Goal: Transaction & Acquisition: Obtain resource

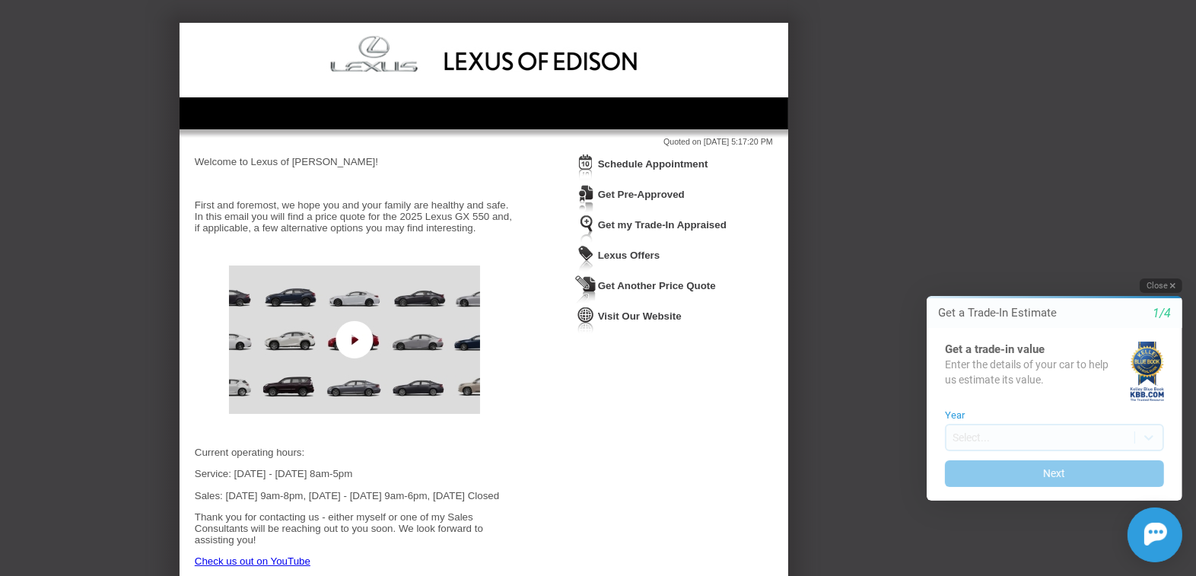
click at [1166, 286] on button "Close" at bounding box center [1160, 286] width 43 height 14
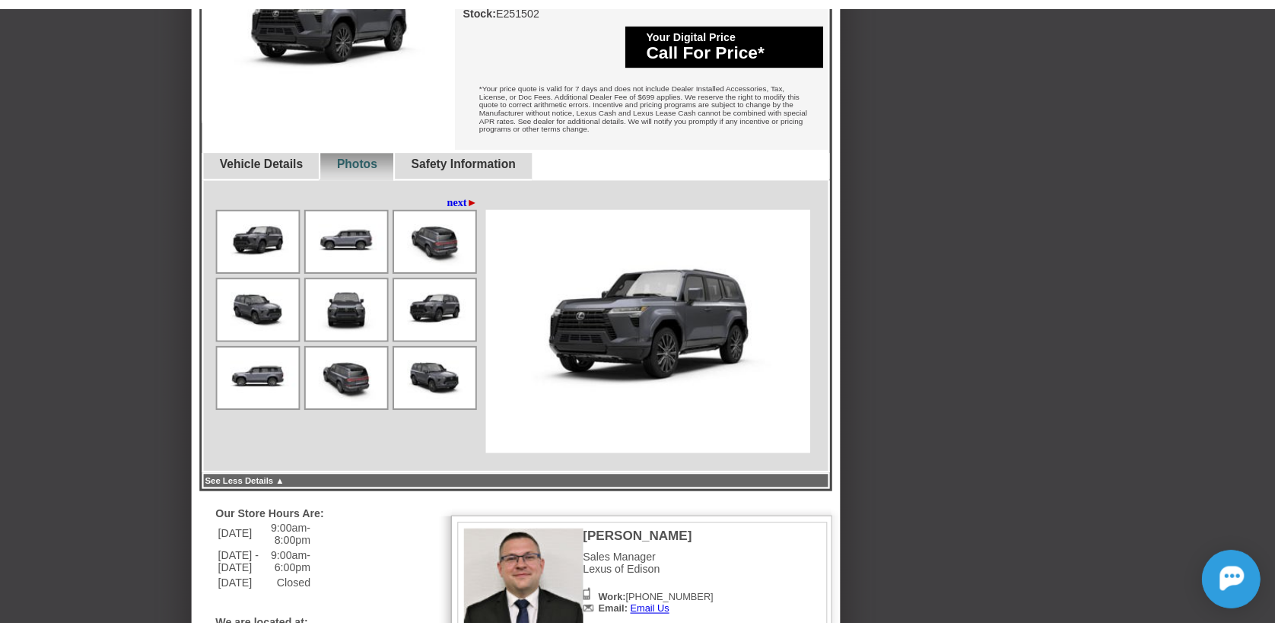
scroll to position [756, 0]
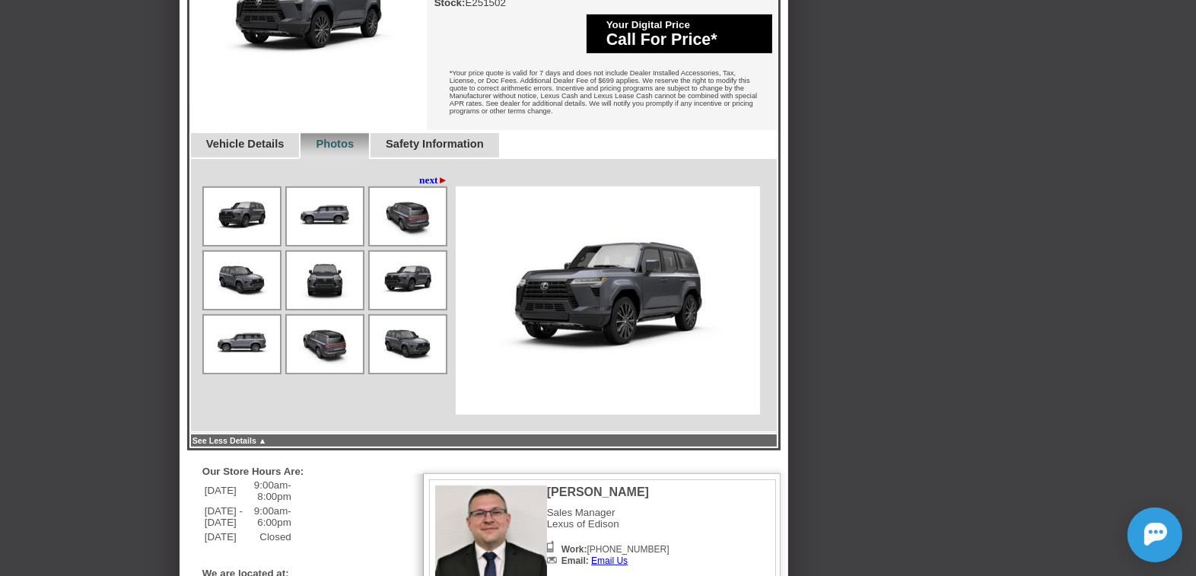
click at [440, 186] on span "►" at bounding box center [443, 179] width 10 height 11
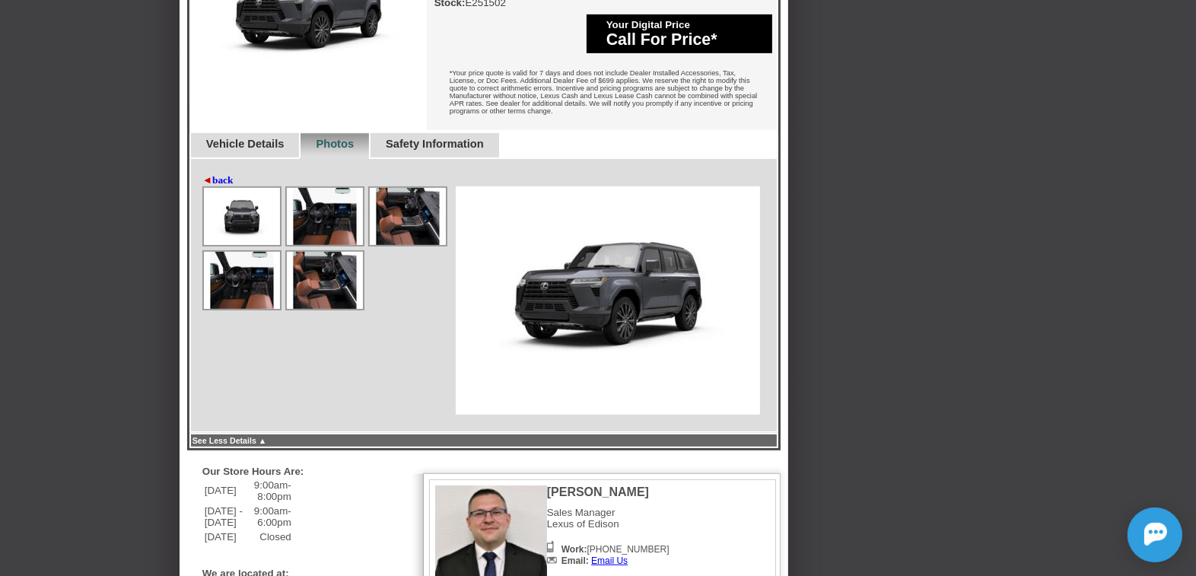
click at [327, 221] on img at bounding box center [325, 216] width 76 height 57
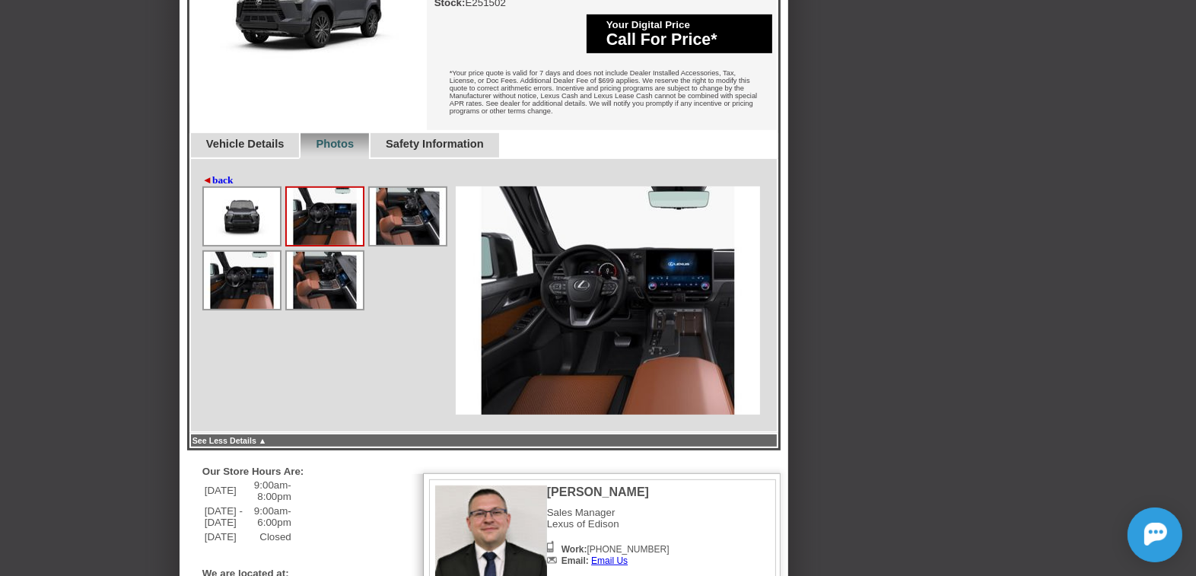
click at [670, 297] on img at bounding box center [608, 300] width 304 height 228
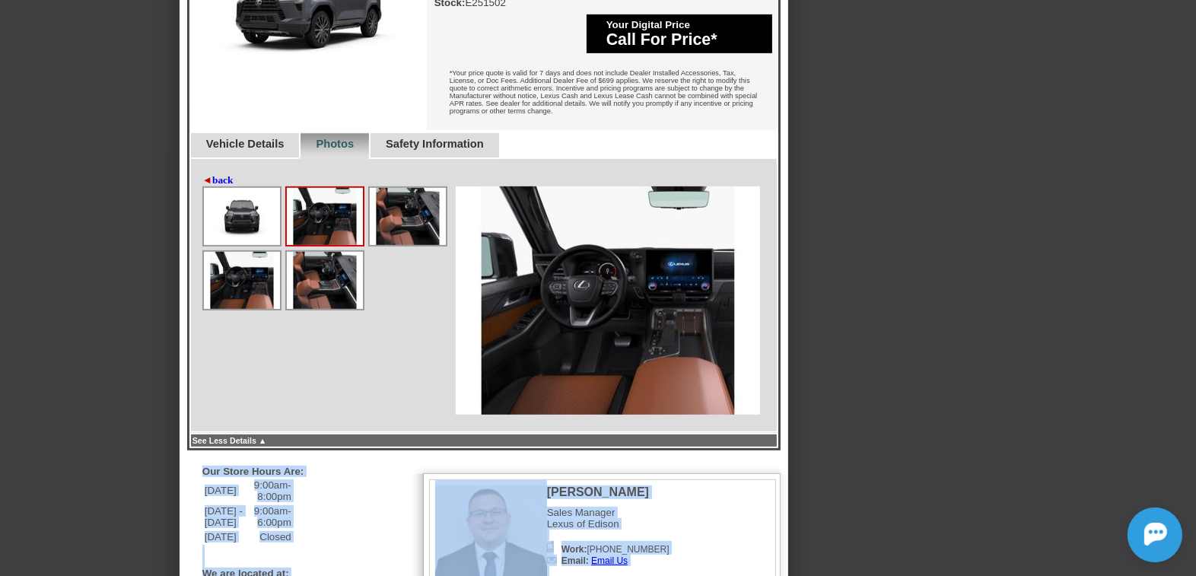
drag, startPoint x: 780, startPoint y: 460, endPoint x: 718, endPoint y: 358, distance: 119.2
click at [784, 462] on div "Back To Quote Anatoliy, Lexus of Edison is more than happy to schedule a meetin…" at bounding box center [484, 37] width 609 height 1540
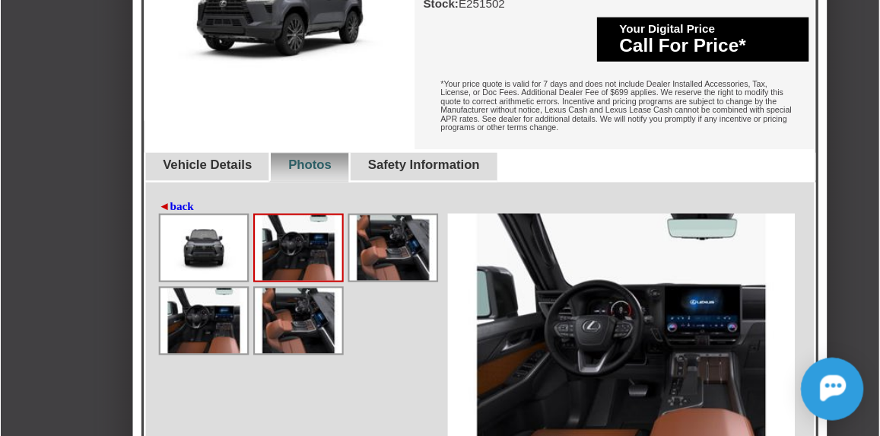
scroll to position [755, 0]
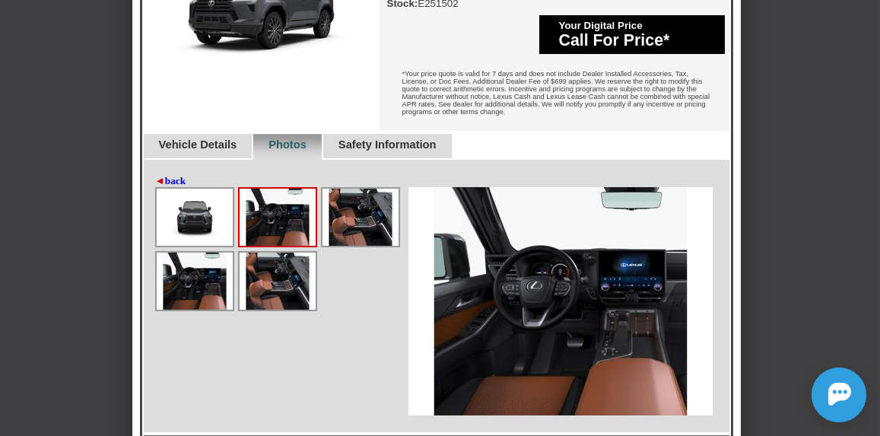
click at [365, 238] on img at bounding box center [361, 217] width 76 height 57
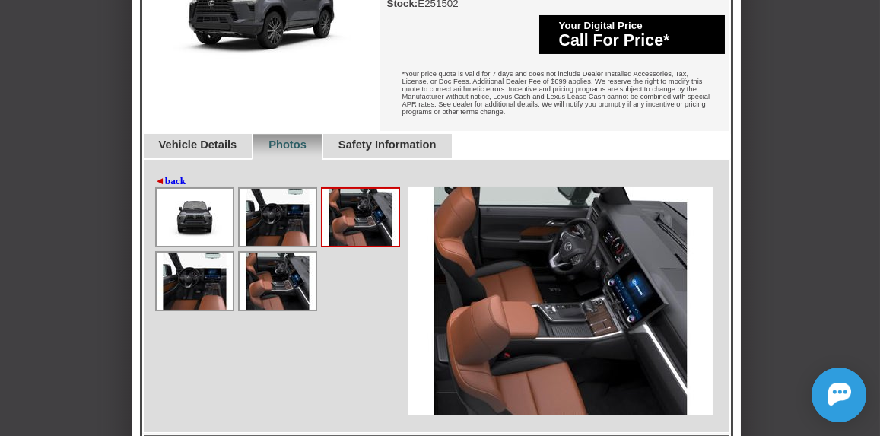
click at [357, 235] on img at bounding box center [361, 217] width 76 height 57
click at [288, 236] on img at bounding box center [278, 217] width 76 height 57
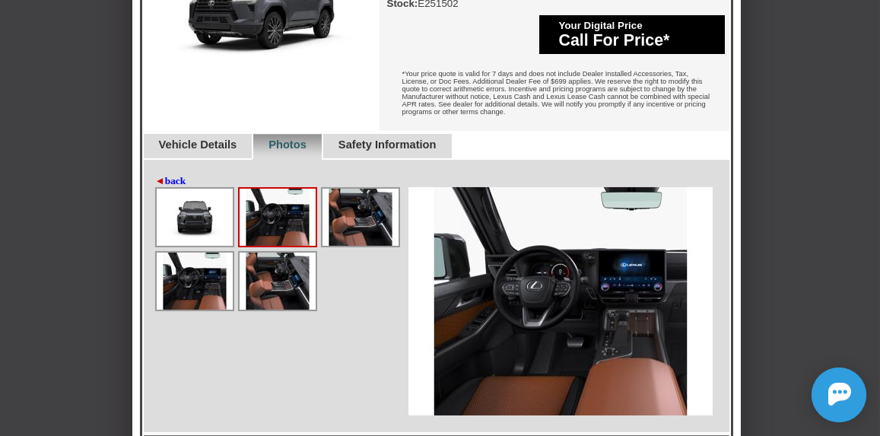
click at [268, 228] on img at bounding box center [278, 217] width 76 height 57
click at [342, 230] on img at bounding box center [361, 217] width 76 height 57
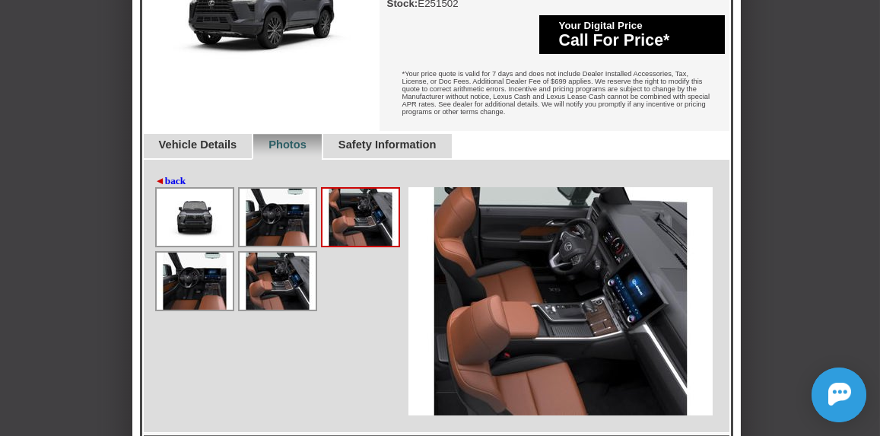
click at [349, 241] on img at bounding box center [361, 217] width 76 height 57
click at [603, 330] on img at bounding box center [561, 301] width 304 height 228
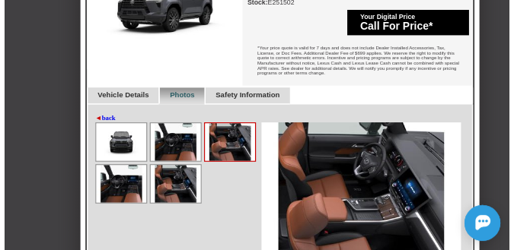
scroll to position [756, 0]
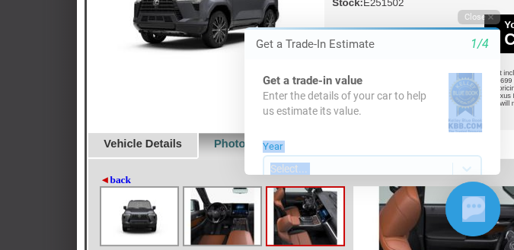
drag, startPoint x: 438, startPoint y: 224, endPoint x: 371, endPoint y: 125, distance: 119.9
click at [371, 125] on div "Close Get a Trade-In Estimate 1/4 Get a trade-in value Enter the details of you…" at bounding box center [363, 123] width 274 height 227
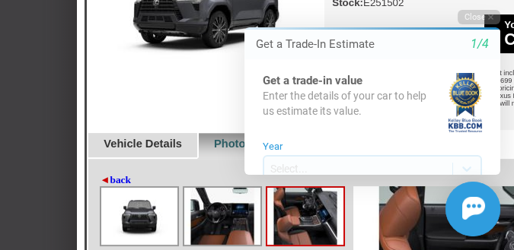
click at [216, 0] on html "Welcome! Get a Trade-In Estimate 1/4 Get a trade-in value Enter the details of …" at bounding box center [362, 0] width 301 height 0
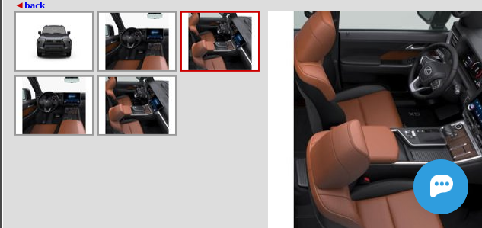
scroll to position [931, 80]
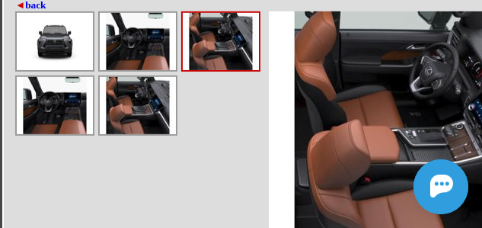
click at [65, 121] on img at bounding box center [55, 105] width 76 height 57
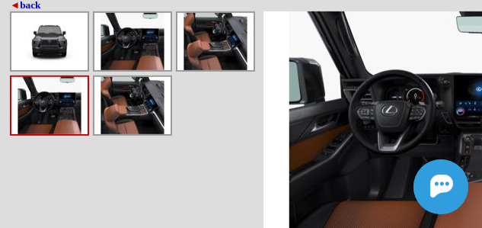
scroll to position [931, 0]
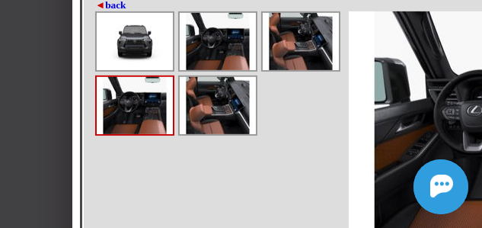
click at [231, 123] on img at bounding box center [218, 105] width 76 height 57
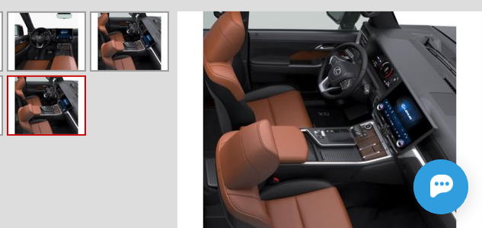
scroll to position [931, 177]
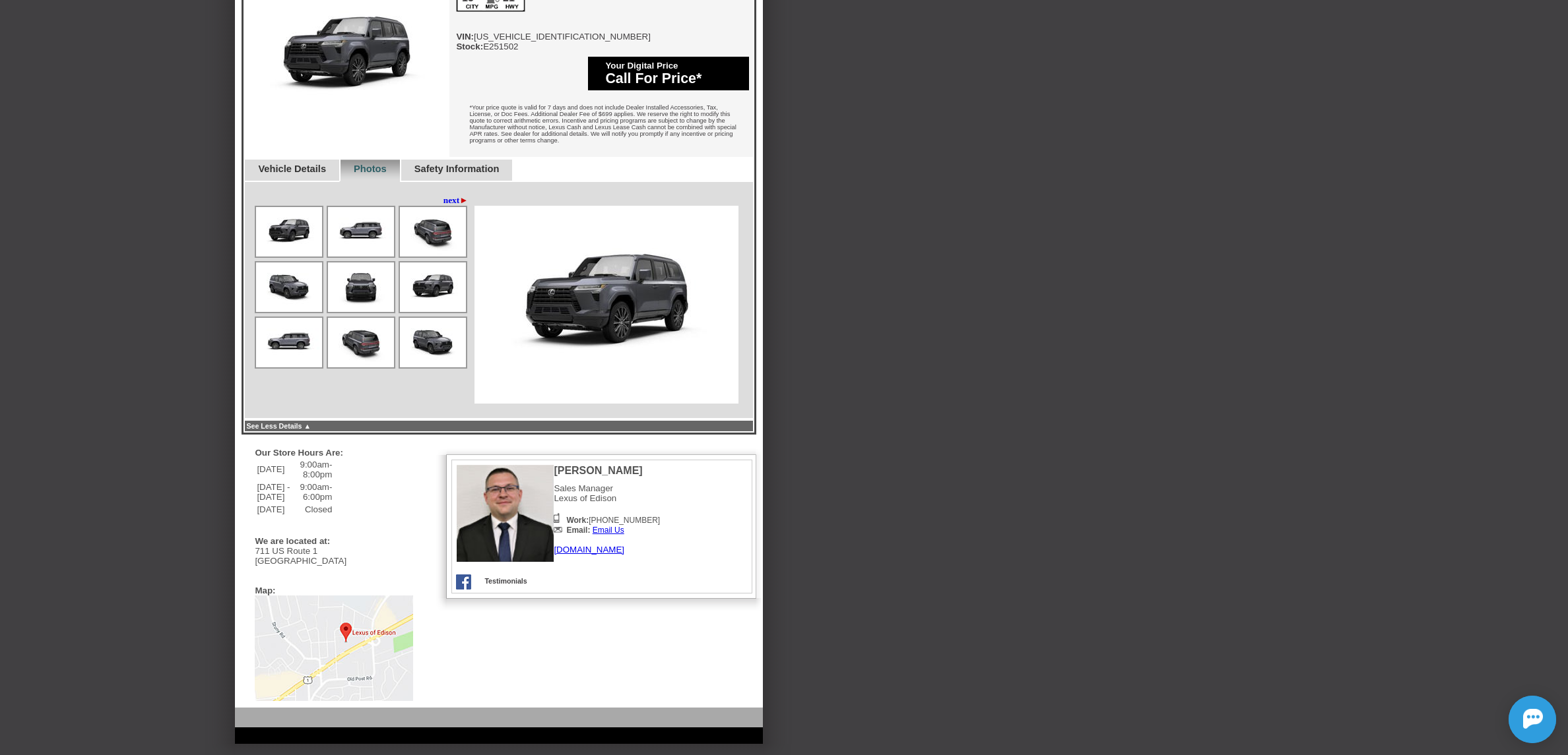
scroll to position [672, 0]
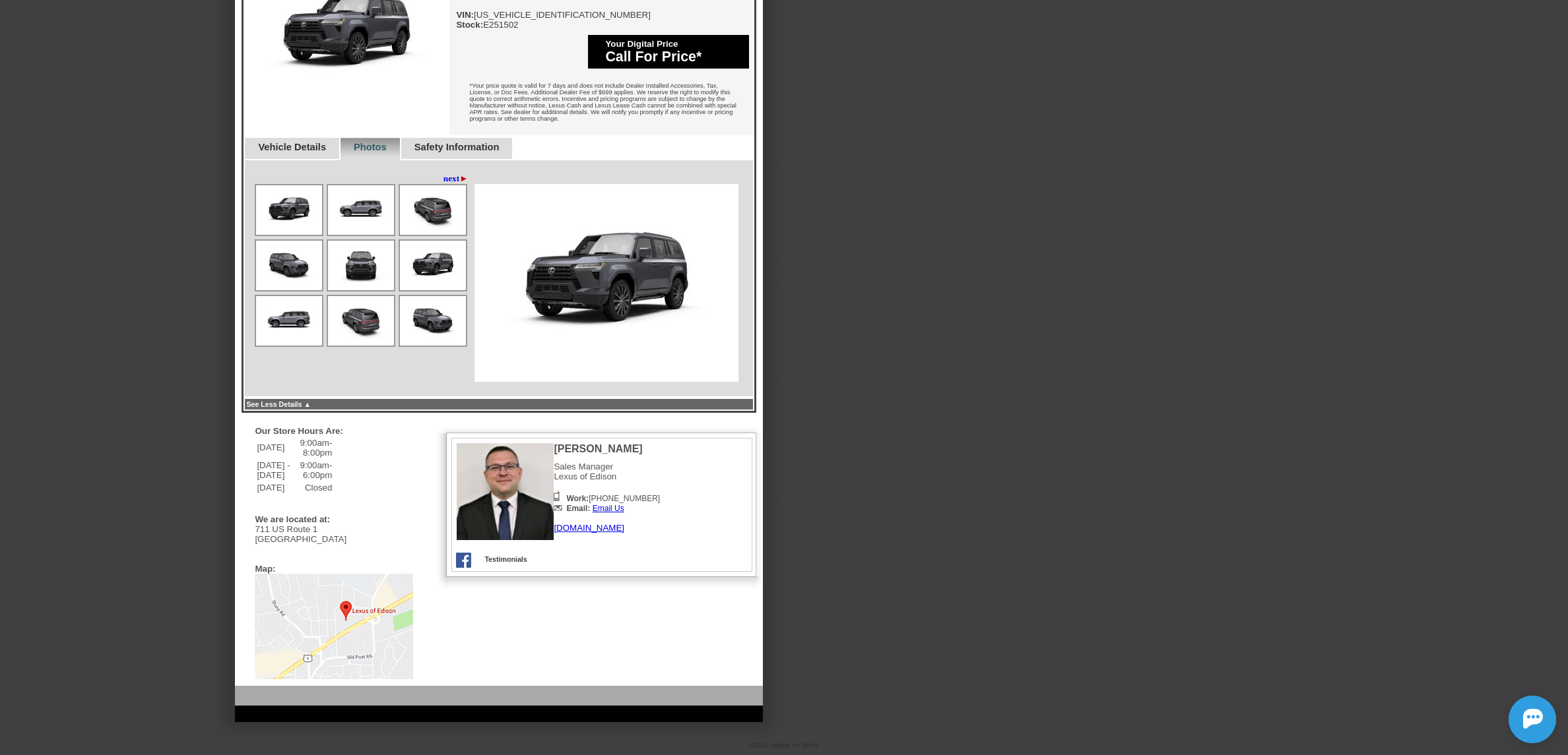
click at [421, 200] on img at bounding box center [433, 321] width 66 height 49
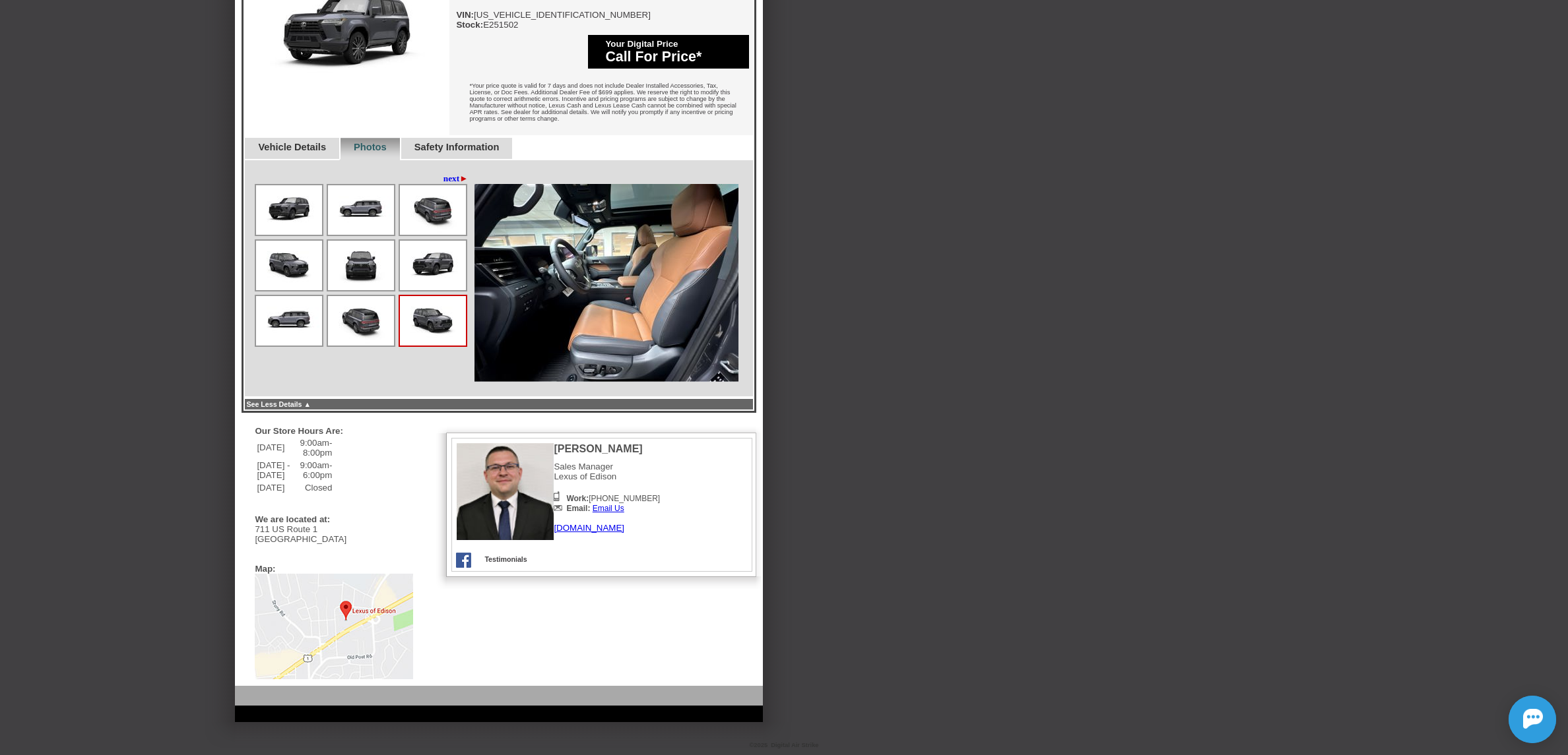
click at [369, 200] on img at bounding box center [361, 321] width 66 height 49
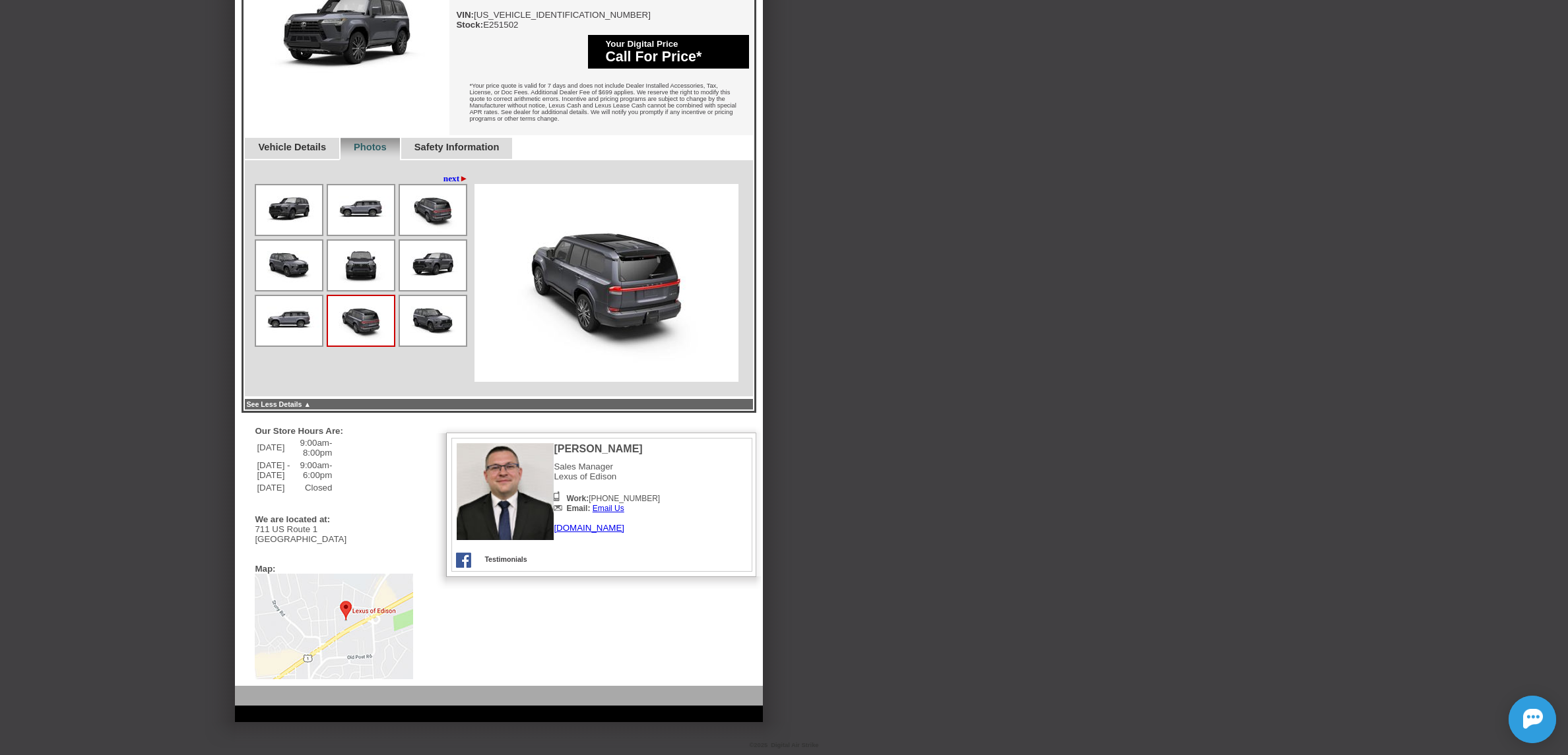
click at [292, 200] on img at bounding box center [289, 321] width 66 height 49
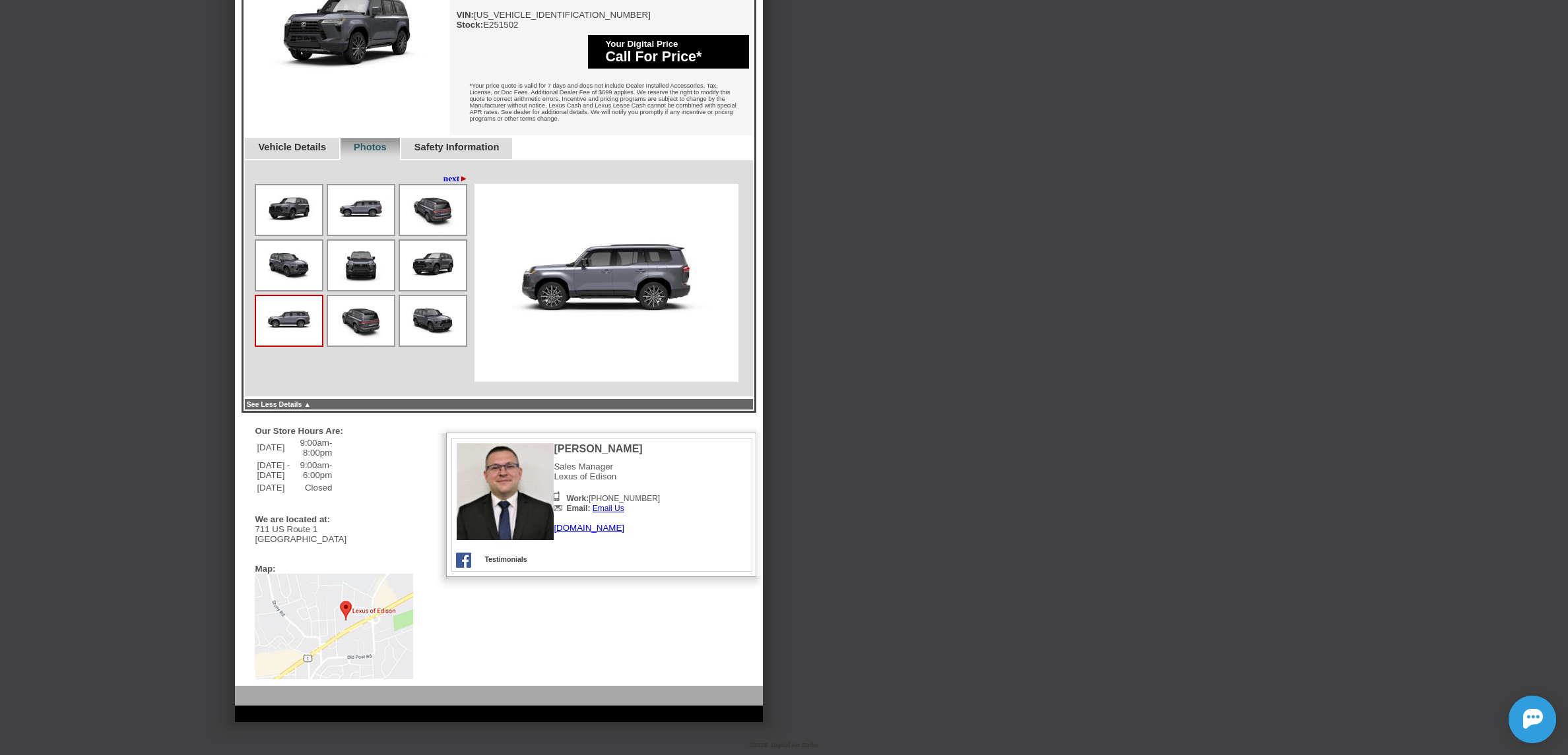
click at [292, 200] on img at bounding box center [289, 265] width 66 height 49
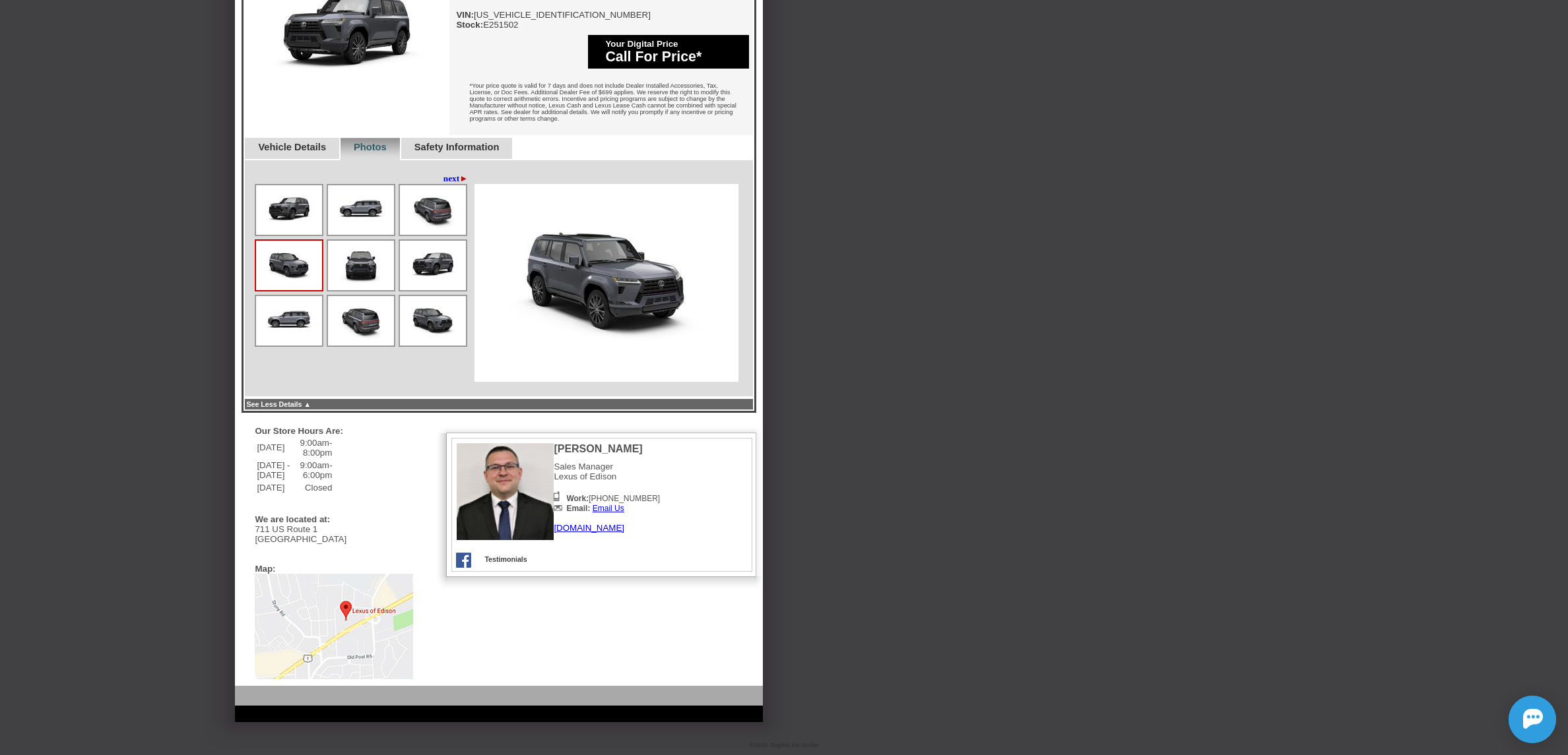
click at [354, 185] on img at bounding box center [361, 210] width 66 height 49
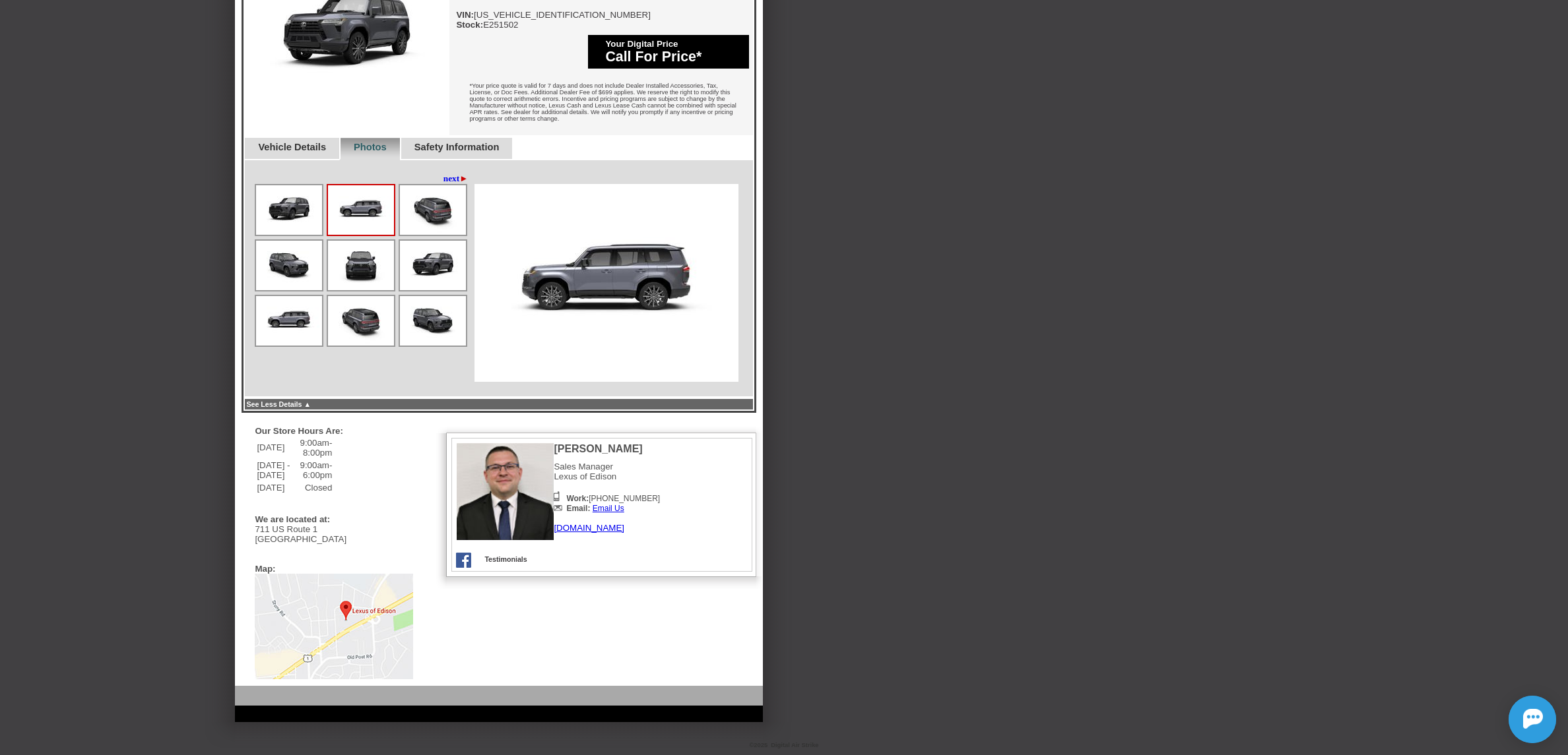
click at [421, 187] on img at bounding box center [433, 210] width 66 height 49
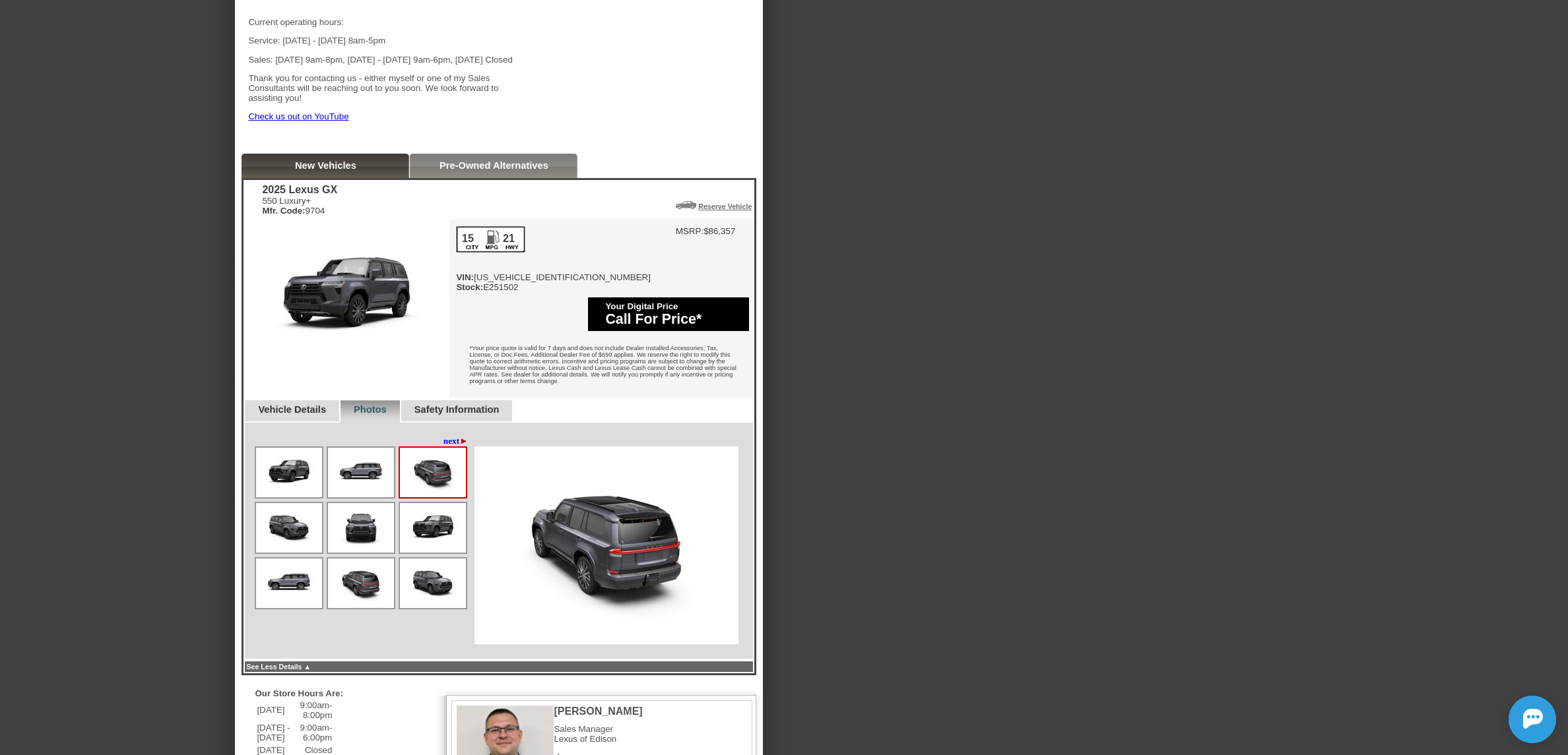
scroll to position [342, 0]
